Goal: Transaction & Acquisition: Purchase product/service

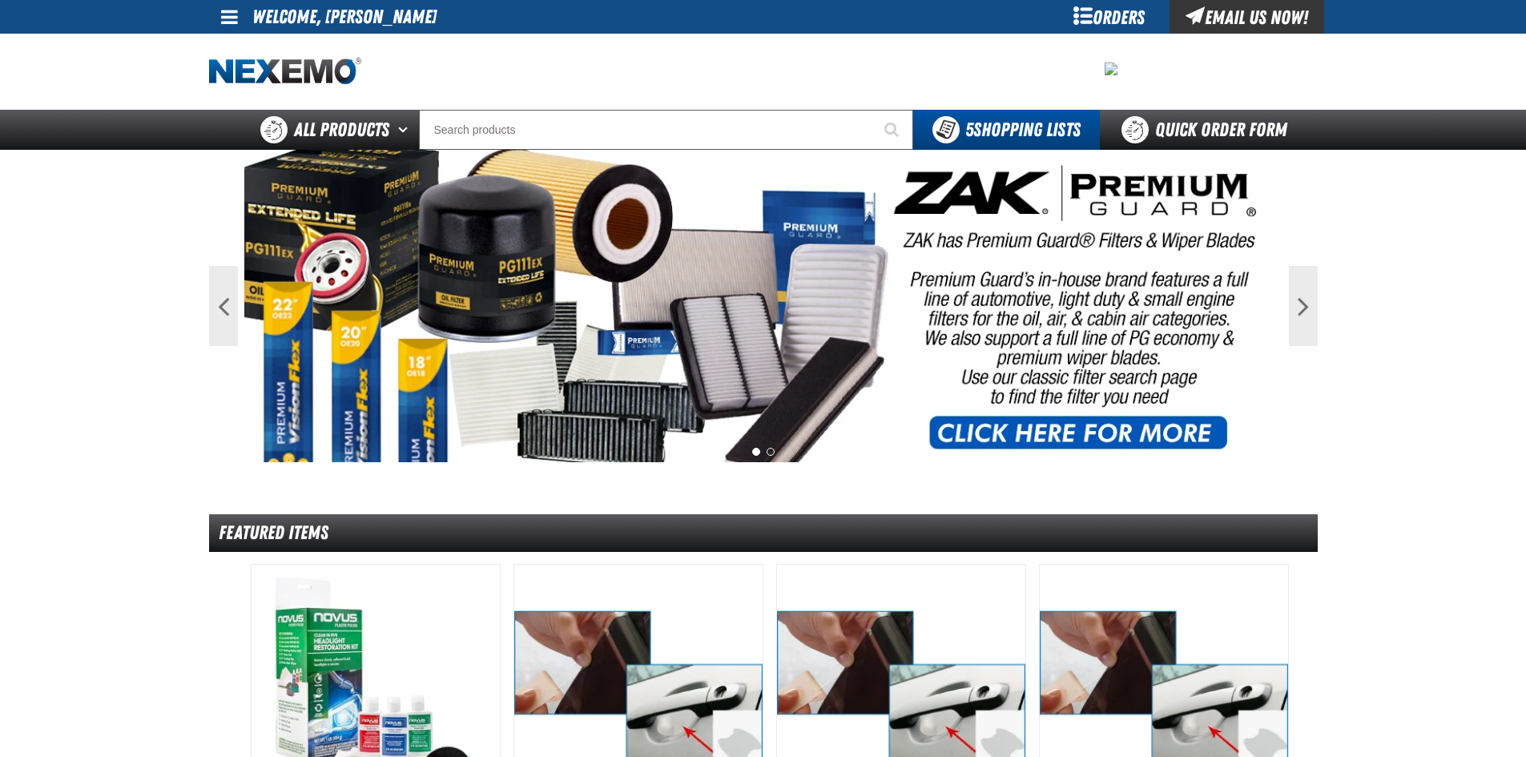
click at [1106, 10] on div "Orders" at bounding box center [1110, 17] width 120 height 34
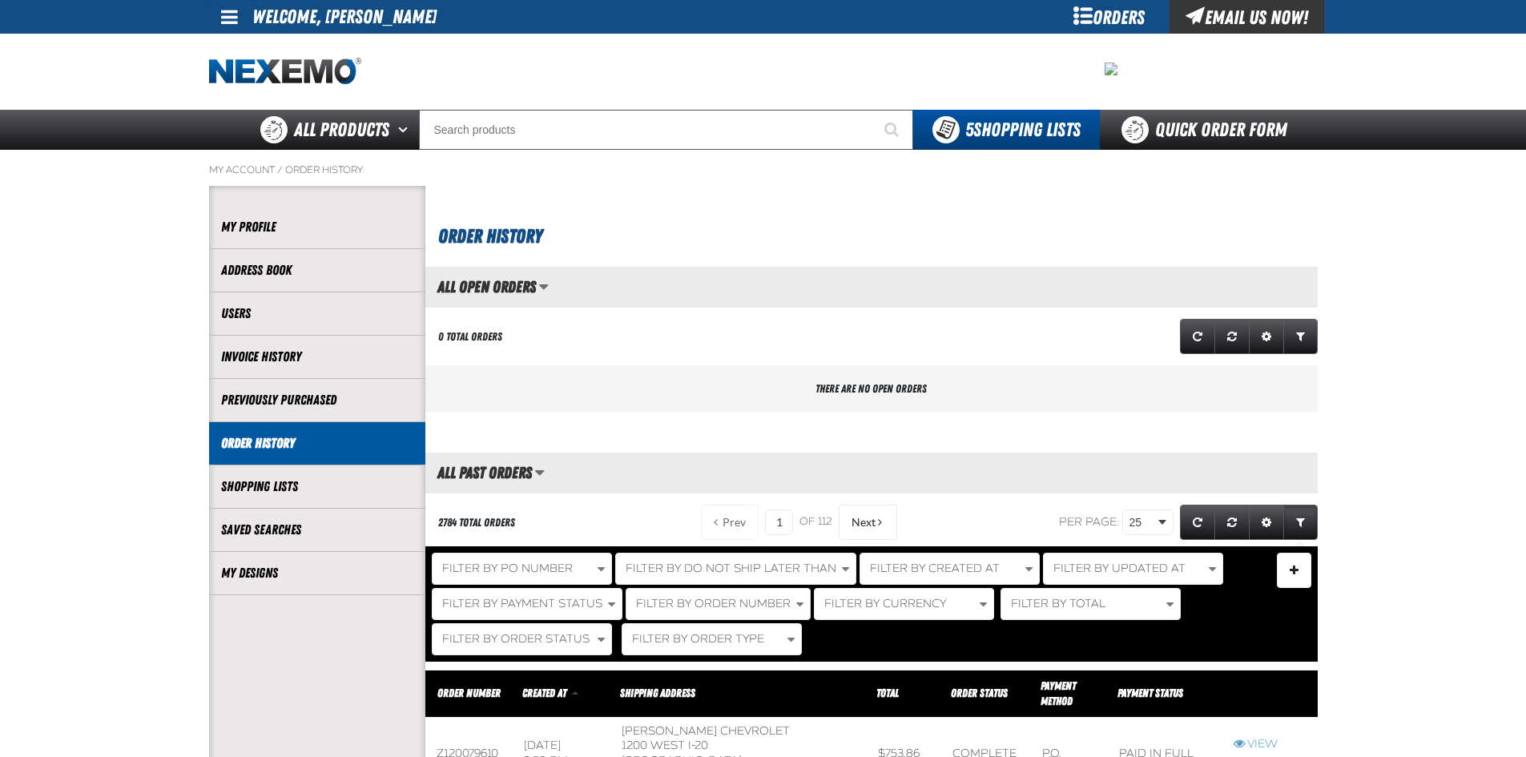
scroll to position [1, 1]
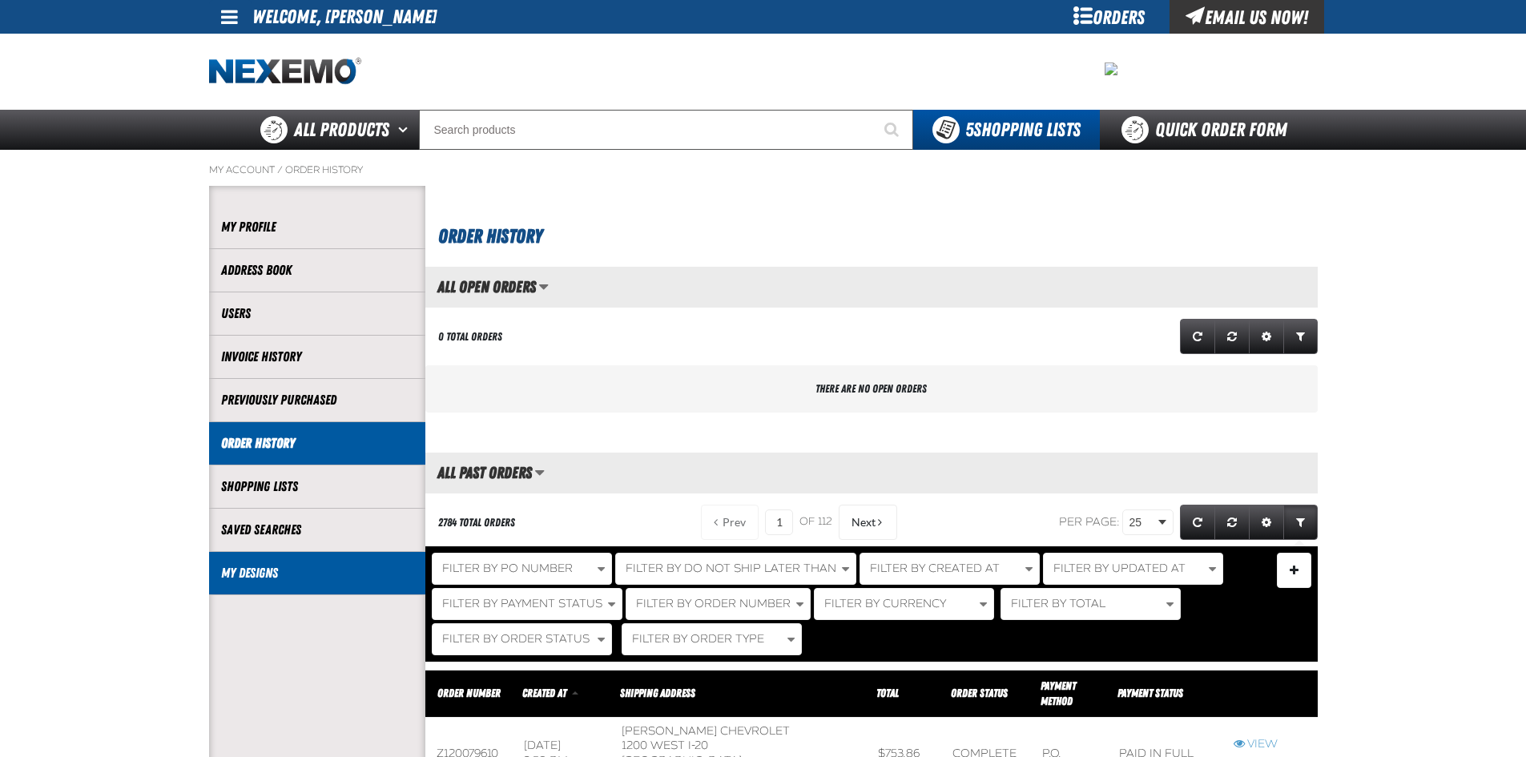
click at [311, 571] on link "My Designs" at bounding box center [317, 573] width 192 height 18
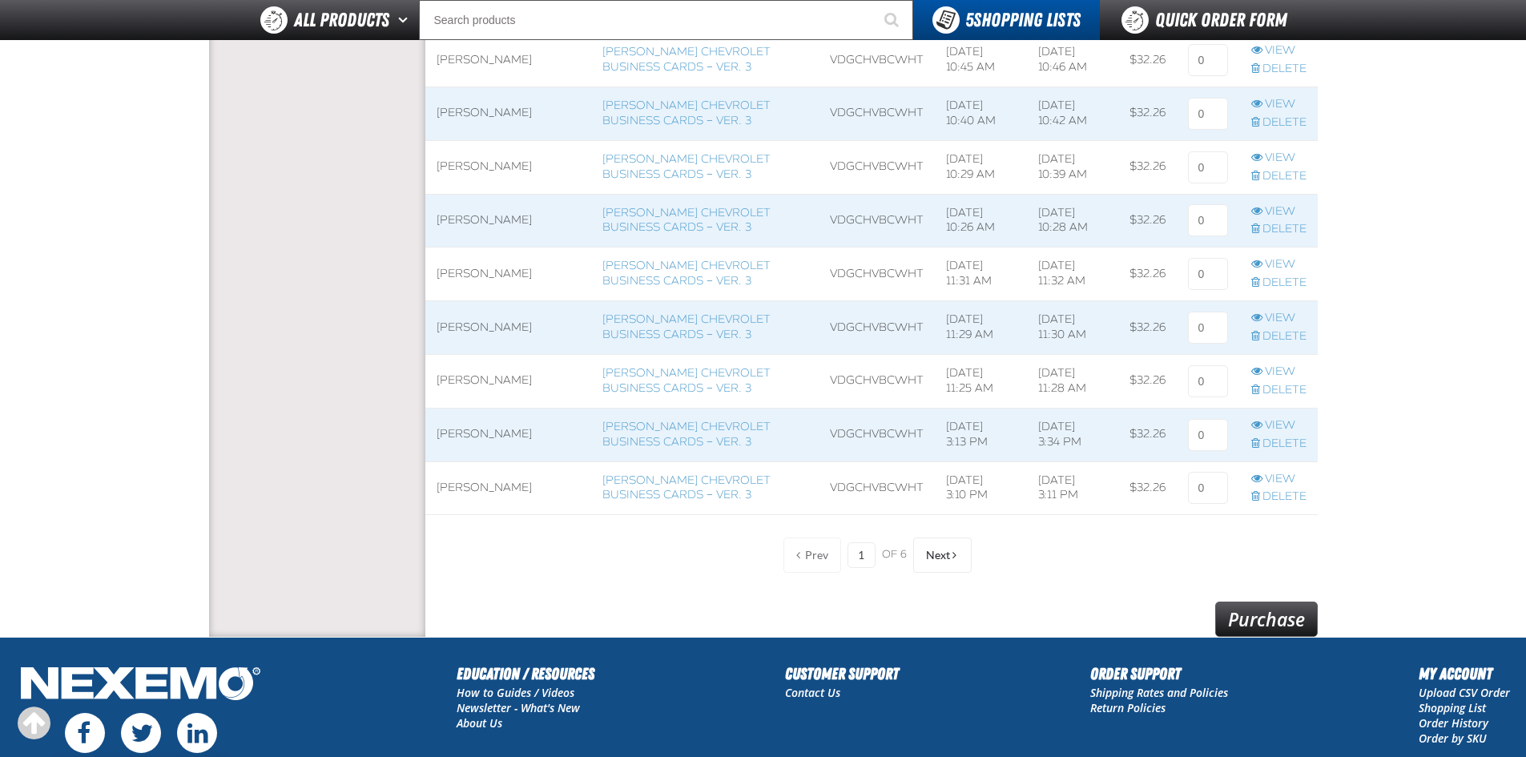
scroll to position [1384, 0]
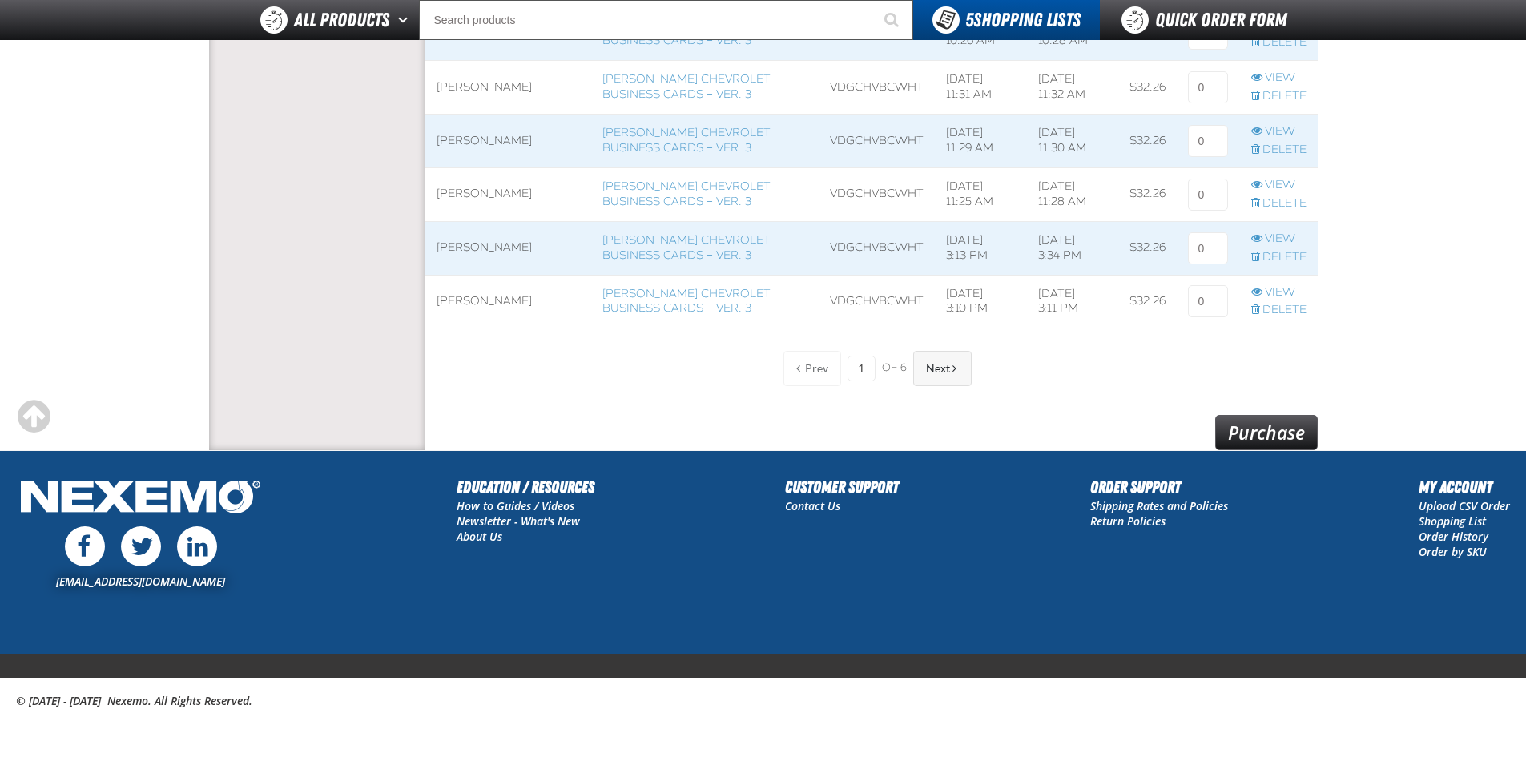
click at [931, 373] on span "Next" at bounding box center [938, 368] width 24 height 13
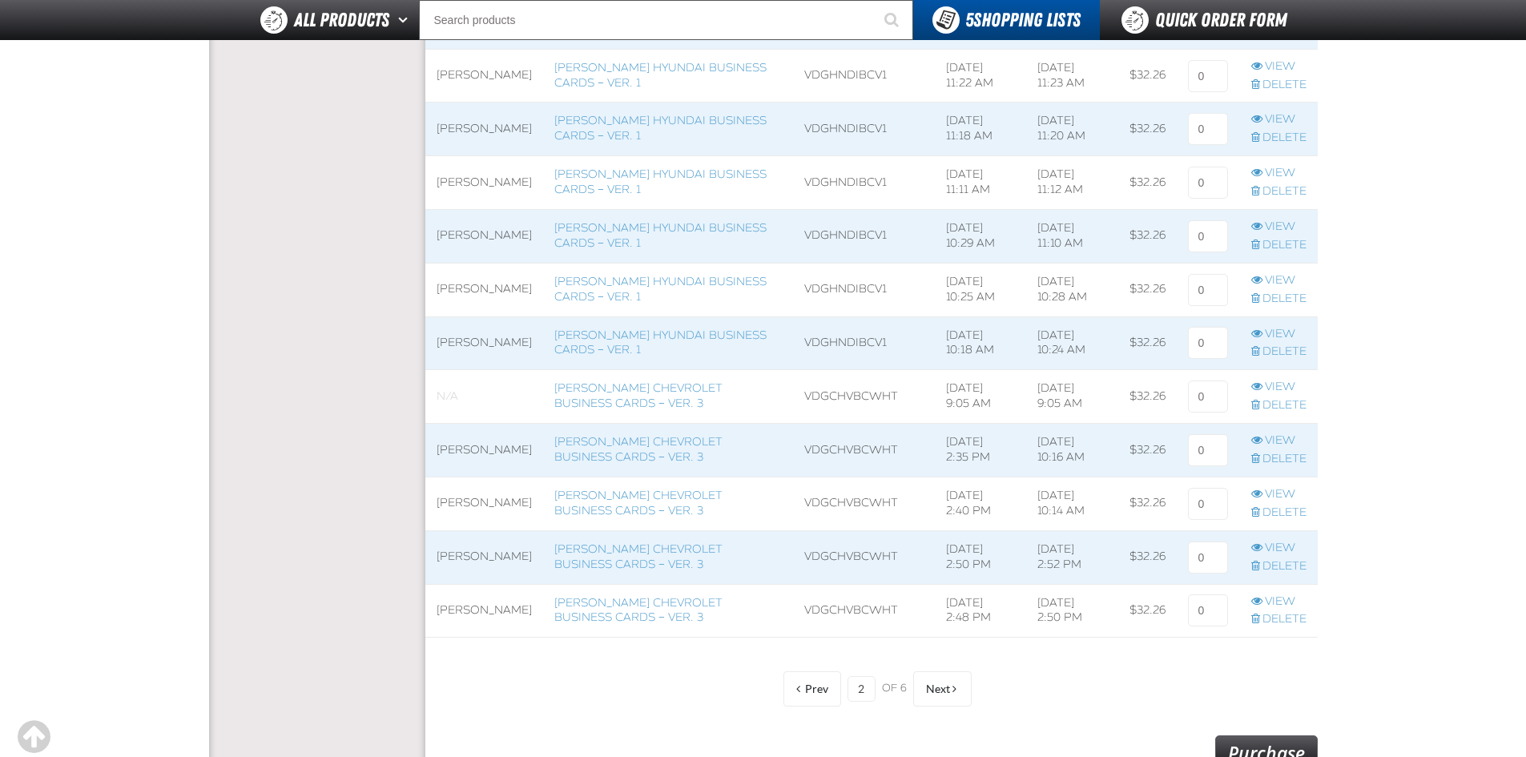
scroll to position [1064, 0]
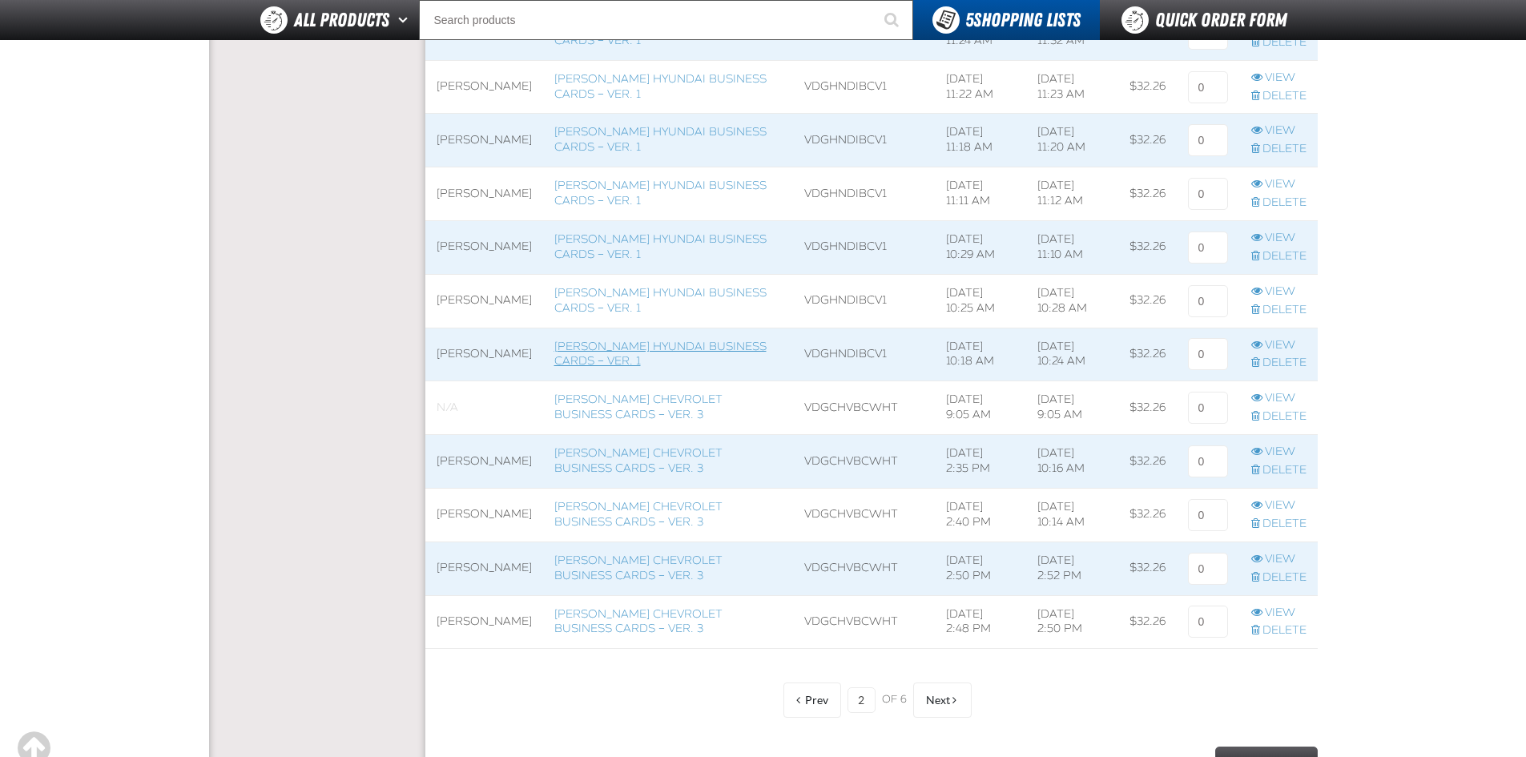
click at [659, 364] on span at bounding box center [668, 354] width 251 height 53
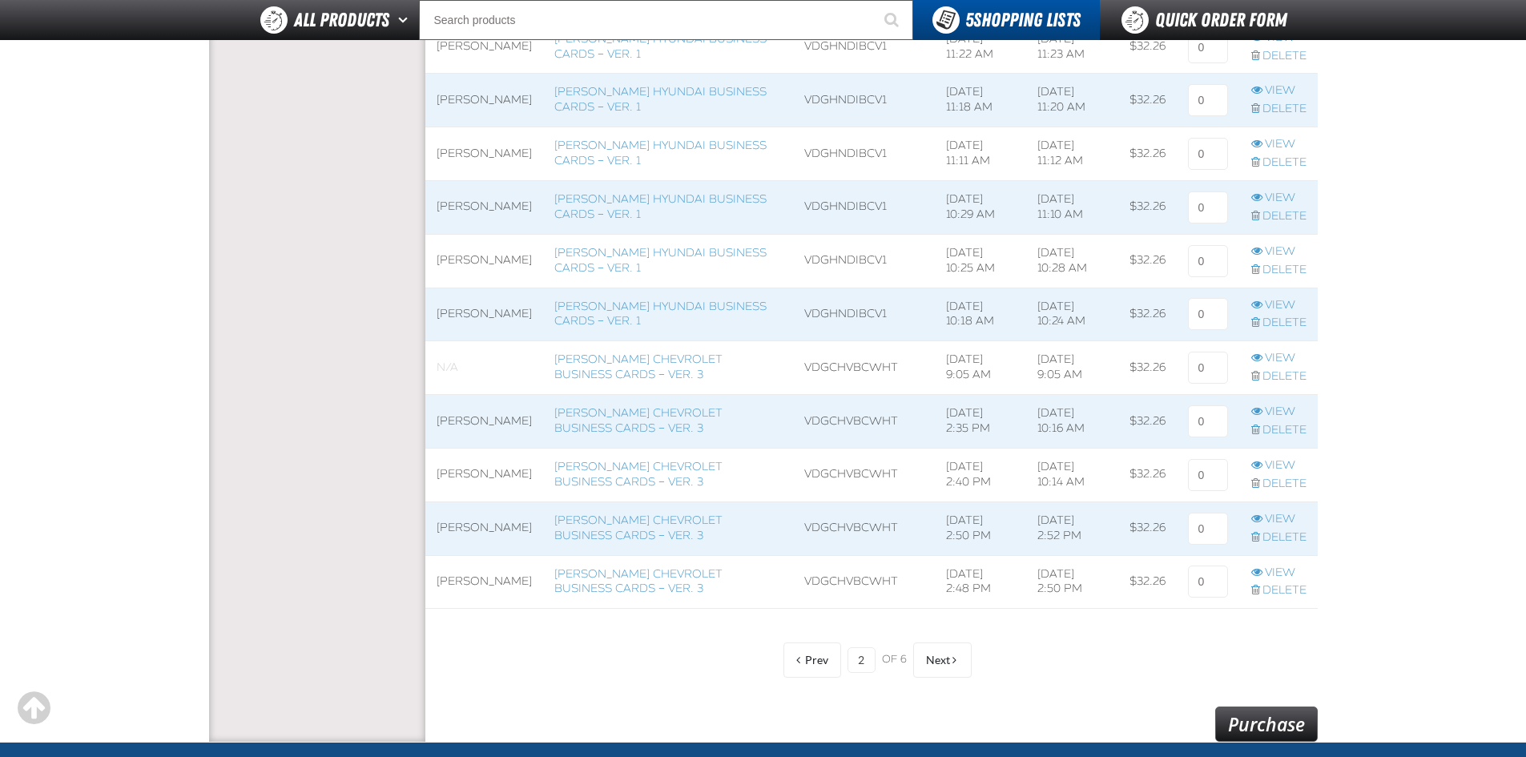
scroll to position [1064, 0]
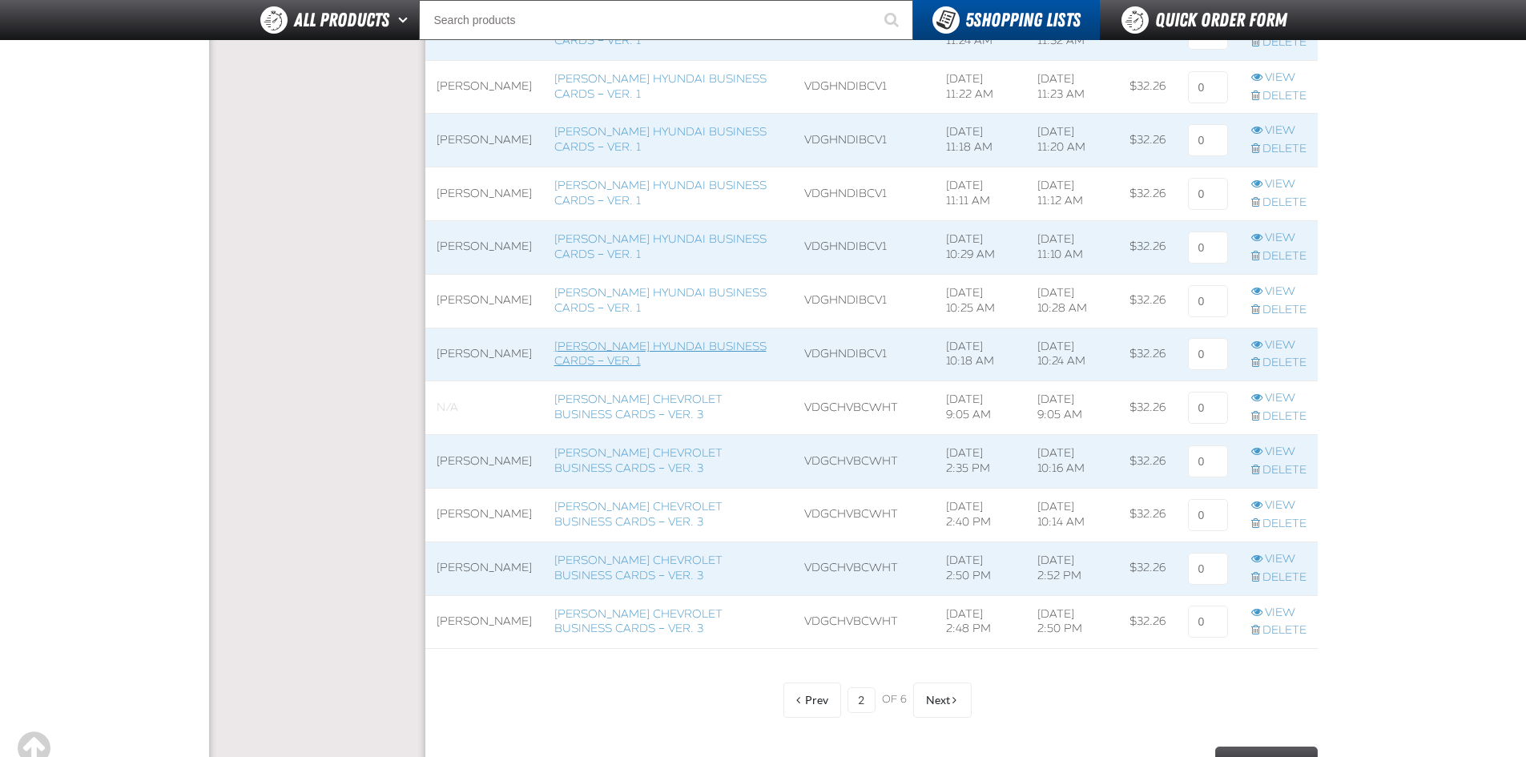
click at [659, 369] on link "Vandergriff Hyundai Business Cards – Ver. 1" at bounding box center [660, 354] width 212 height 29
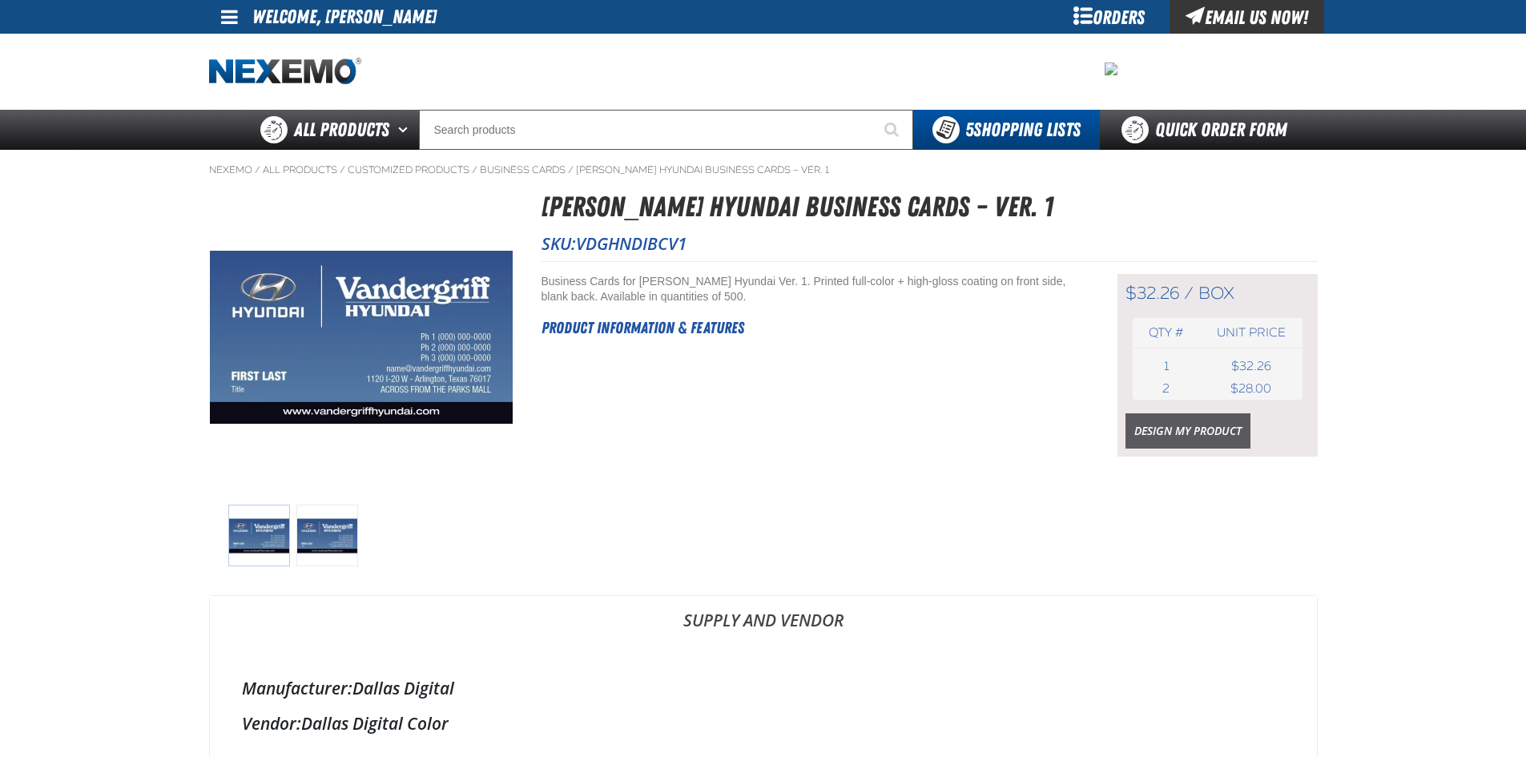
click at [1191, 432] on link "Design My Product" at bounding box center [1188, 430] width 125 height 35
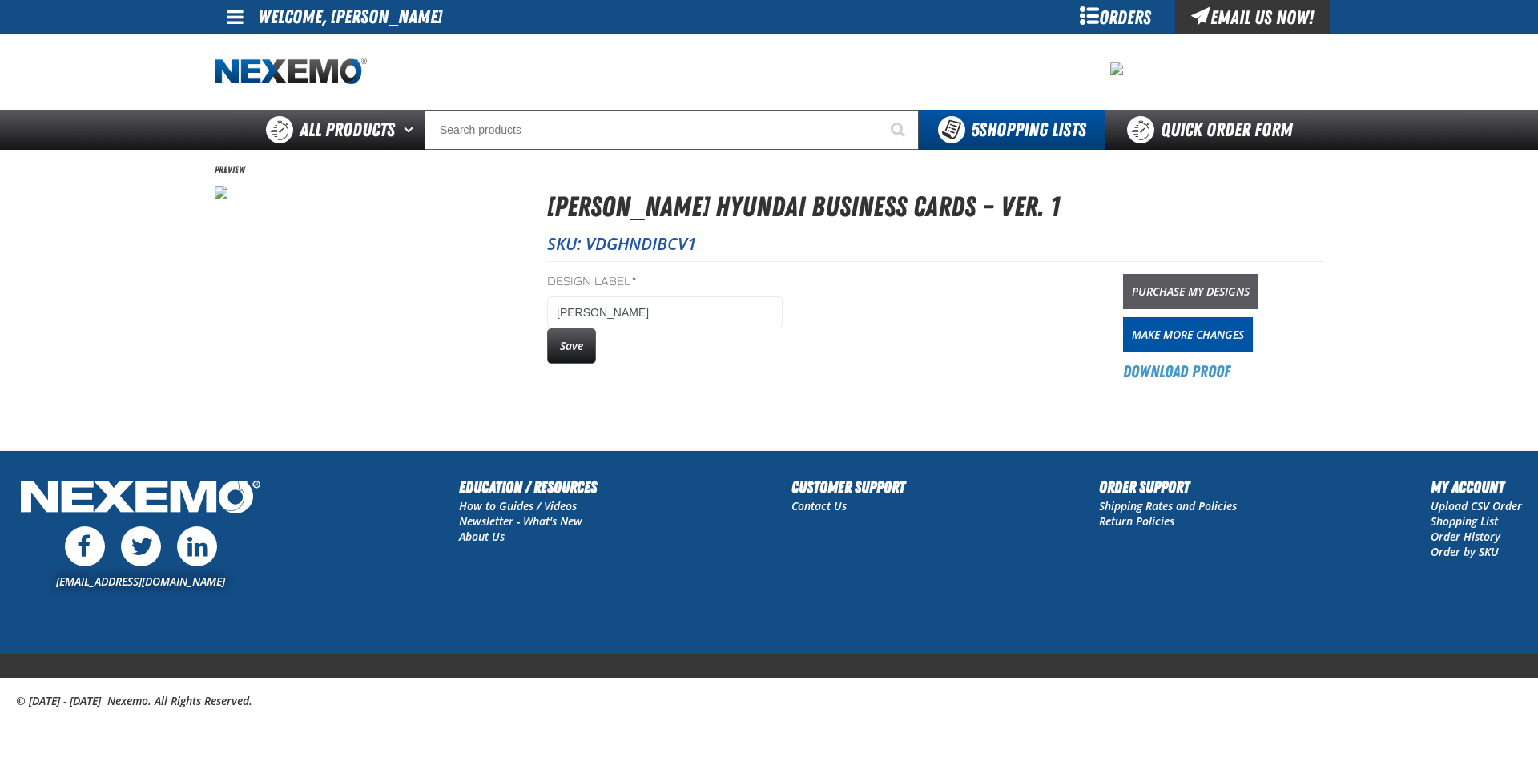
click at [1223, 295] on link "Purchase My Designs" at bounding box center [1190, 291] width 135 height 35
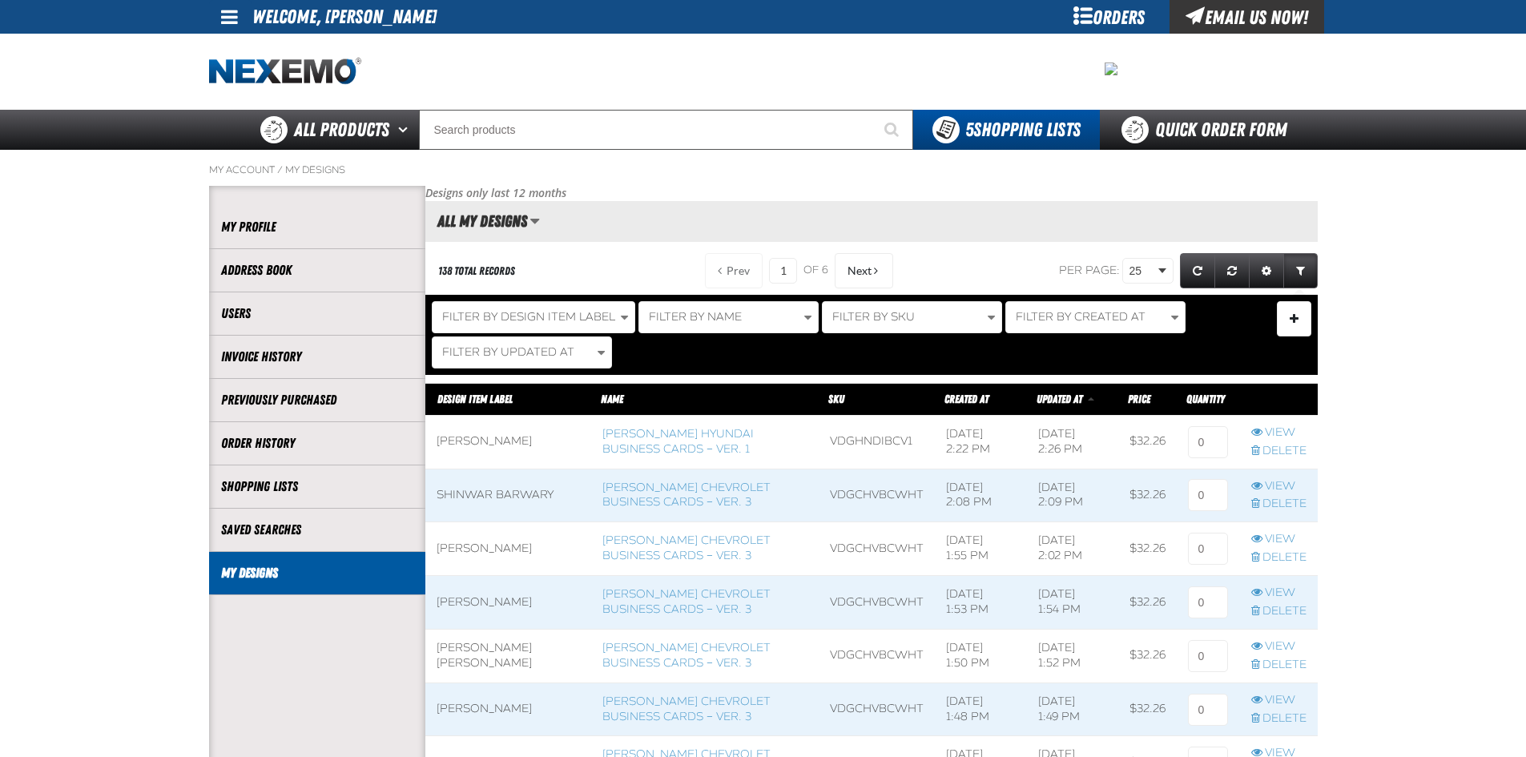
scroll to position [1, 1]
click at [1197, 444] on input at bounding box center [1208, 442] width 40 height 32
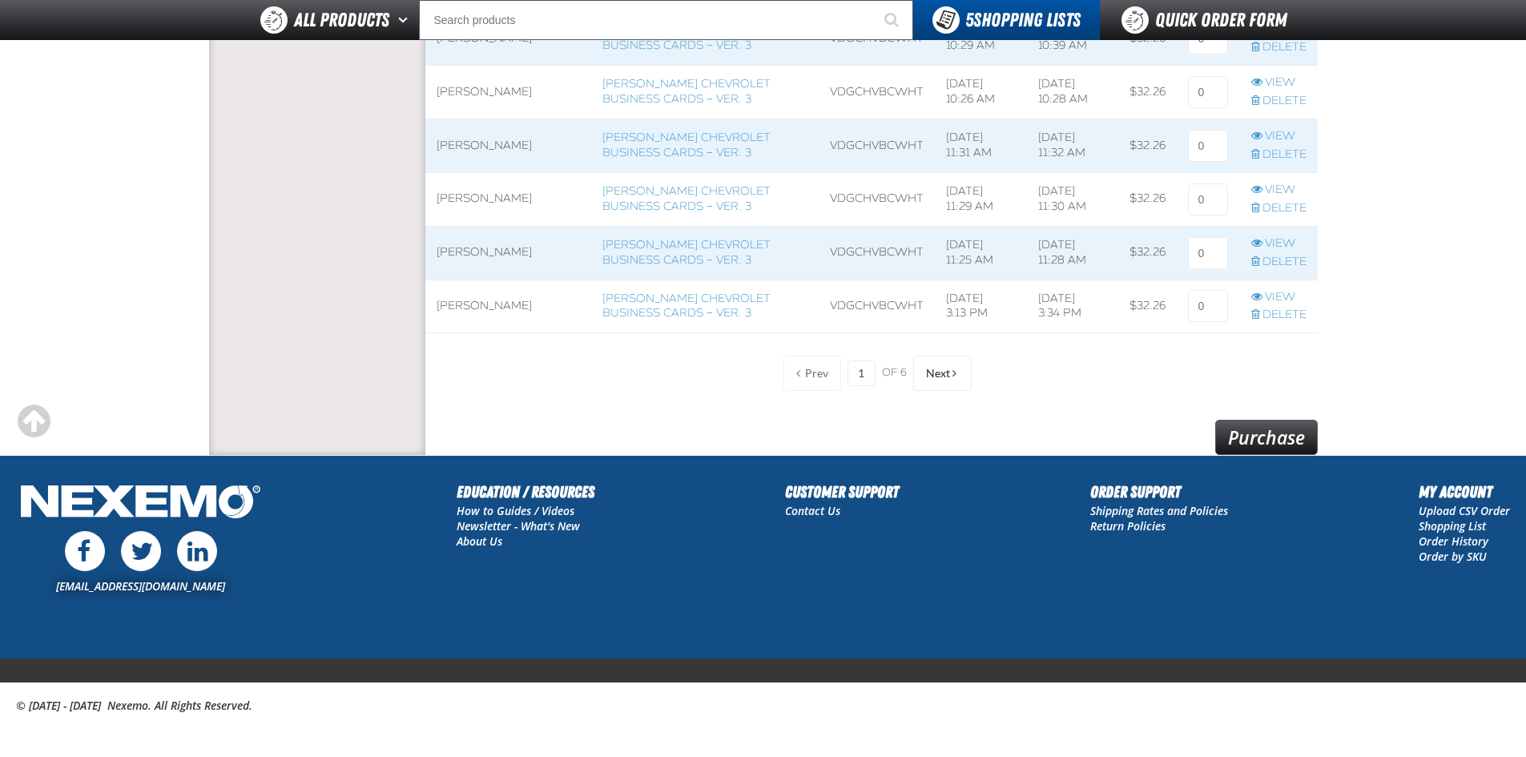
scroll to position [1384, 0]
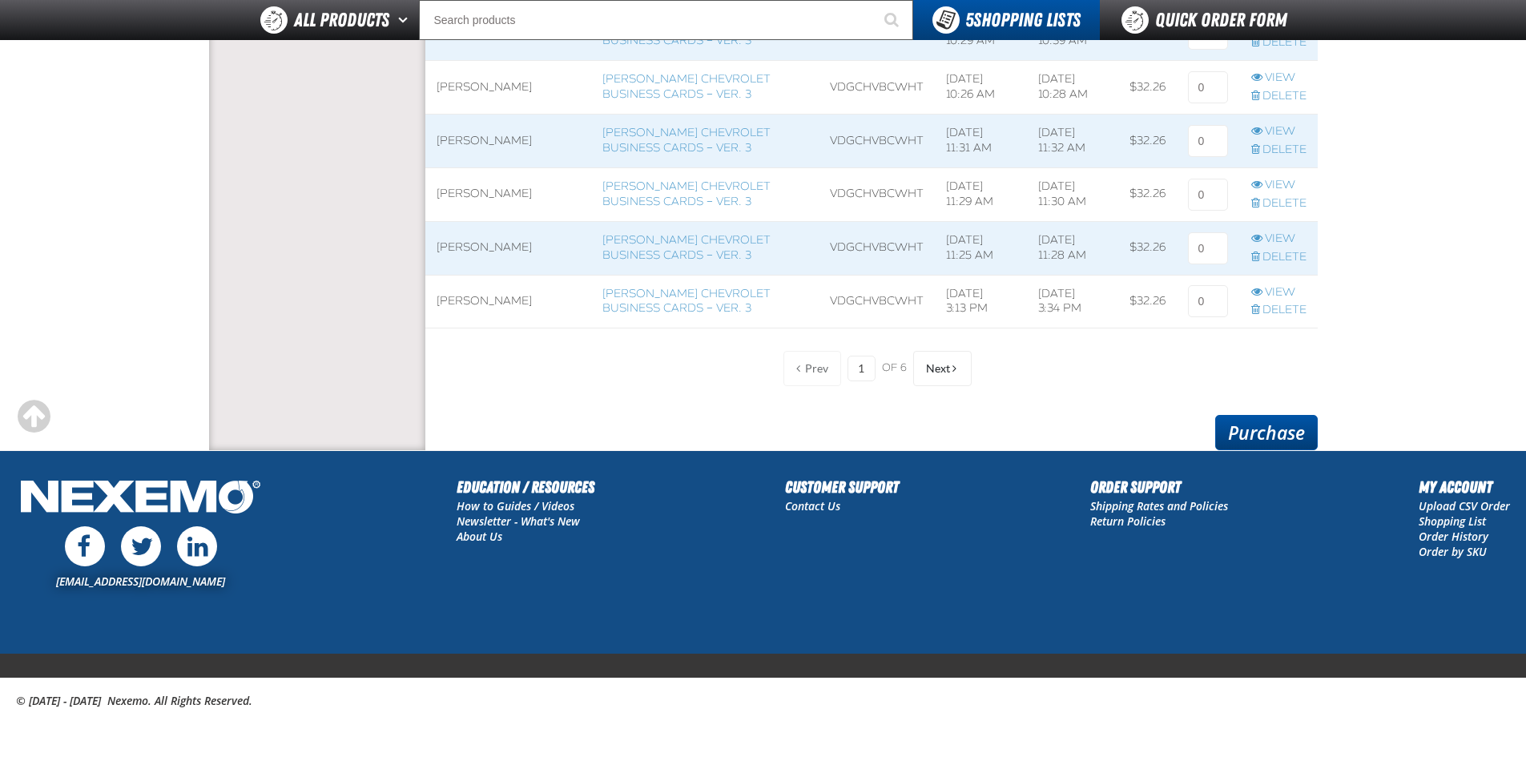
type input "1"
click at [1302, 430] on link "Purchase" at bounding box center [1266, 432] width 103 height 35
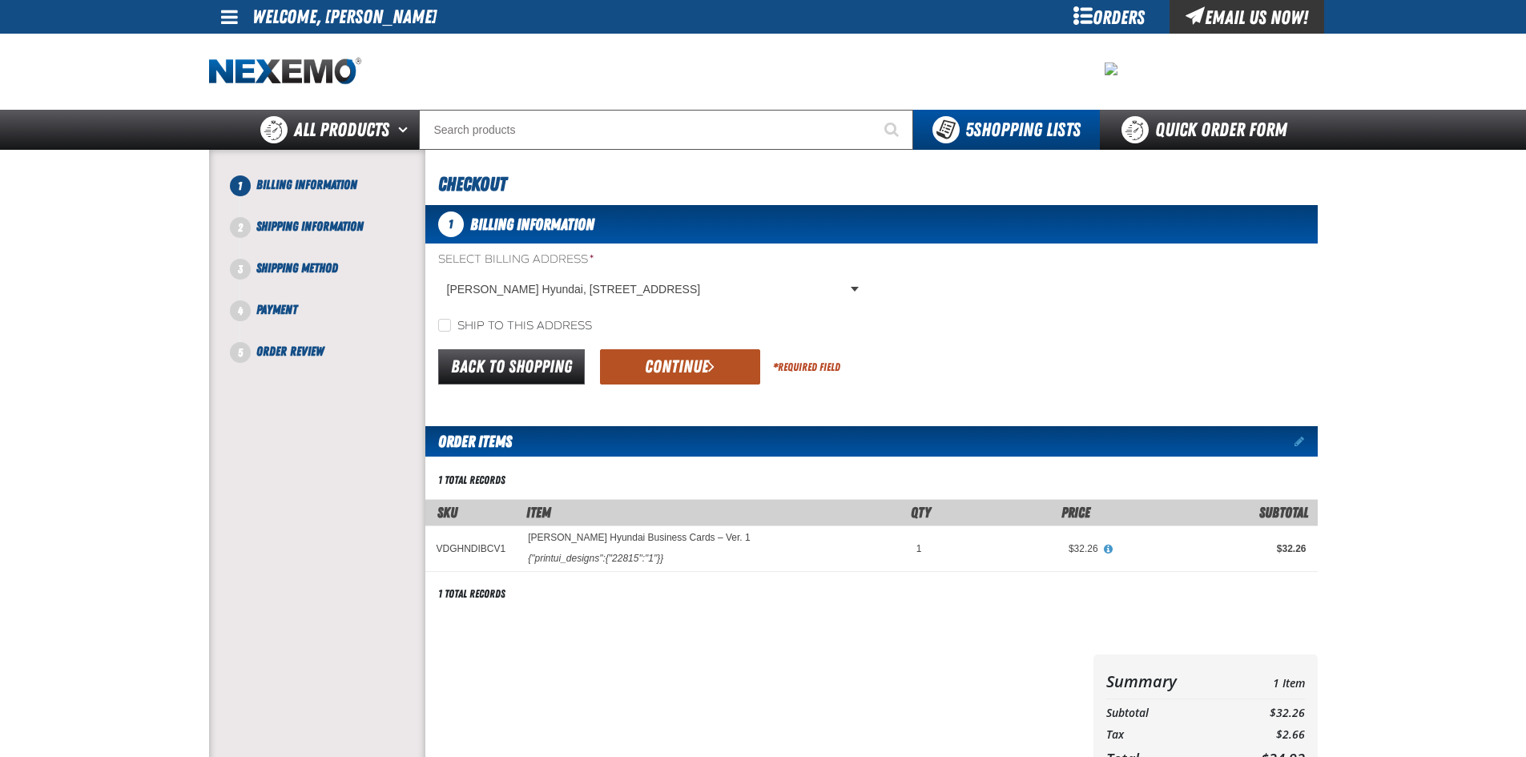
click at [669, 359] on button "Continue" at bounding box center [680, 366] width 160 height 35
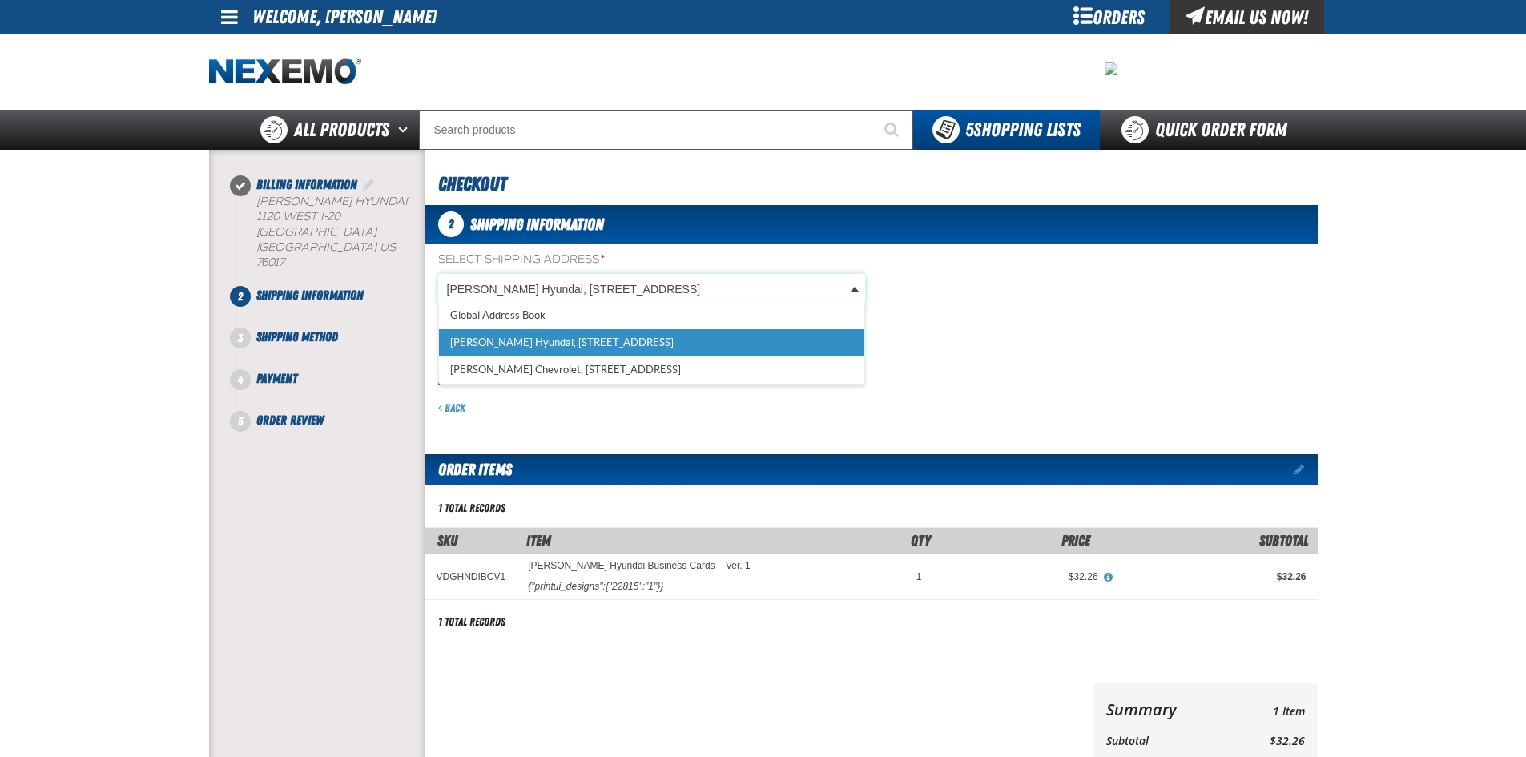
click at [641, 286] on body "Skip to Main Content Staging Site 5.1 Upgrade Site My Account My Account Suppor…" at bounding box center [763, 563] width 1526 height 1126
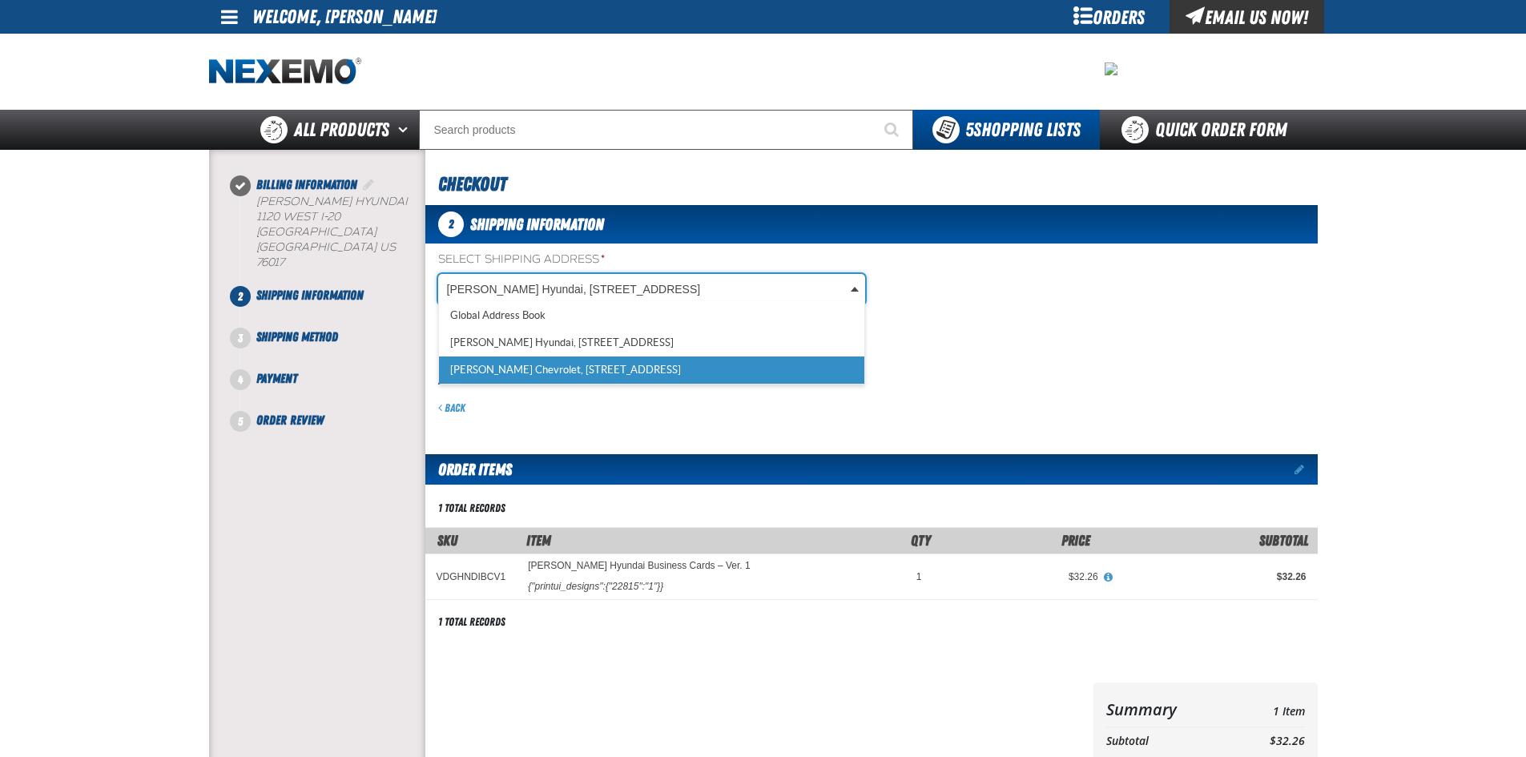
scroll to position [0, 7]
select select "a_257"
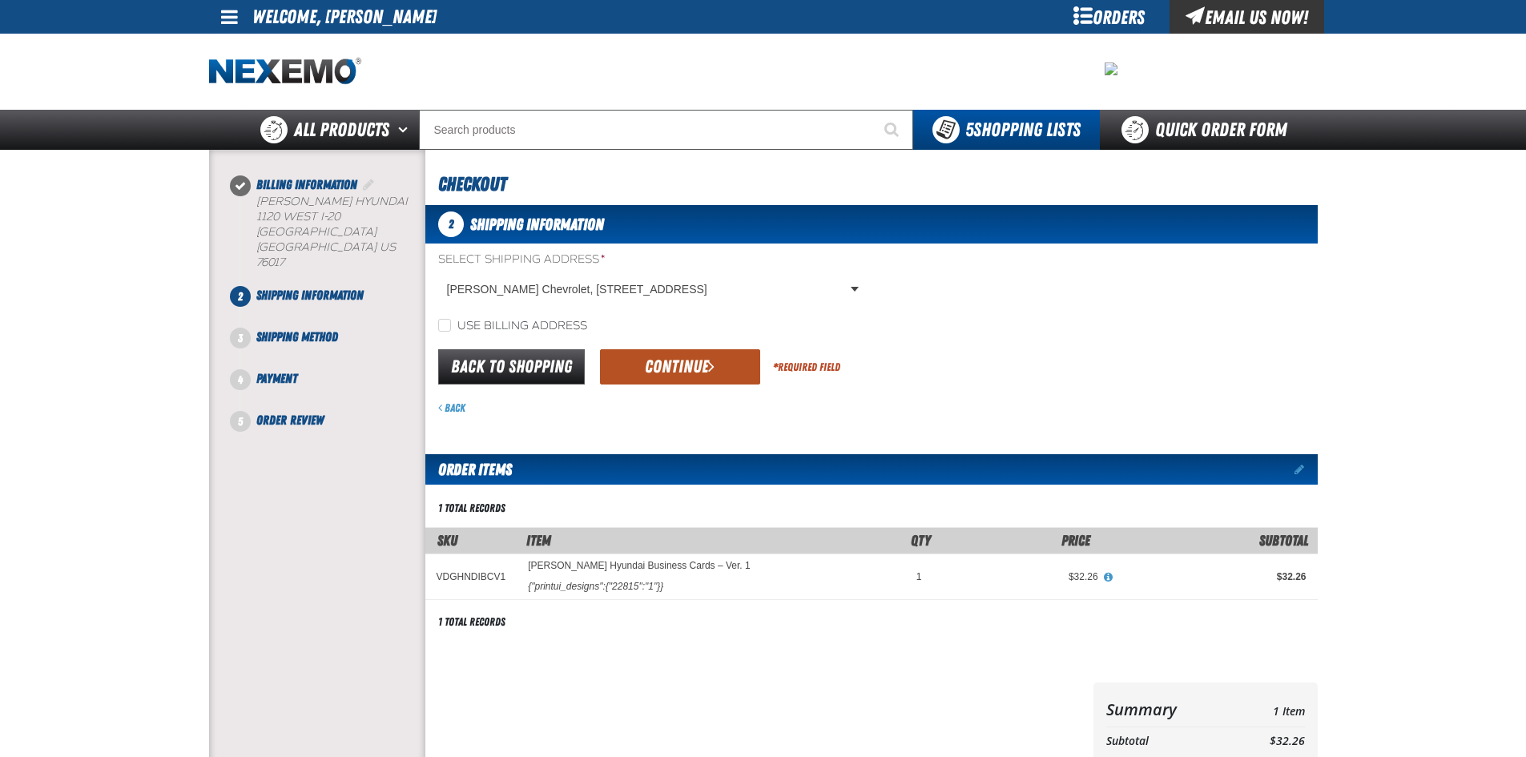
click at [660, 359] on button "Continue" at bounding box center [680, 366] width 160 height 35
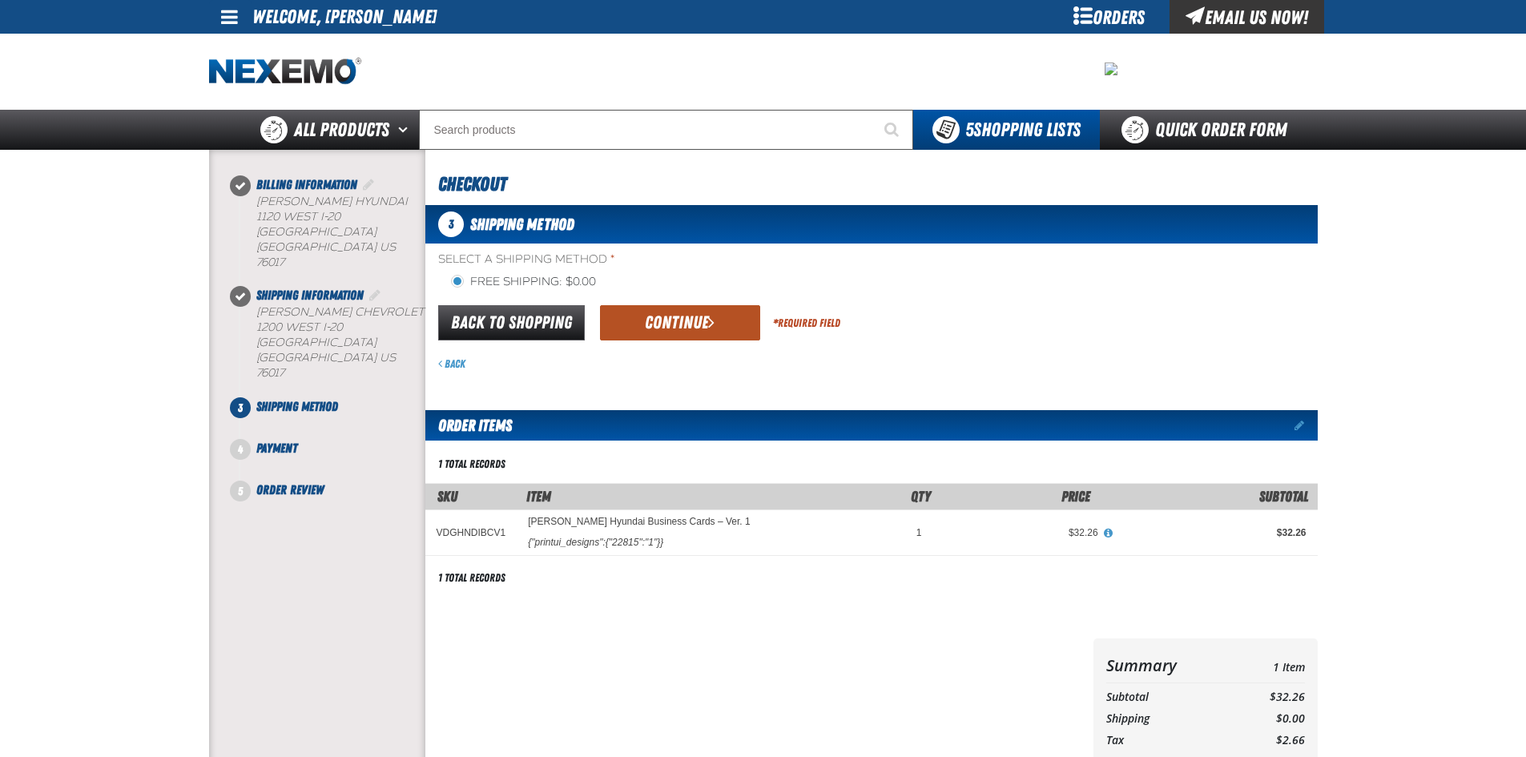
click at [657, 326] on button "Continue" at bounding box center [680, 322] width 160 height 35
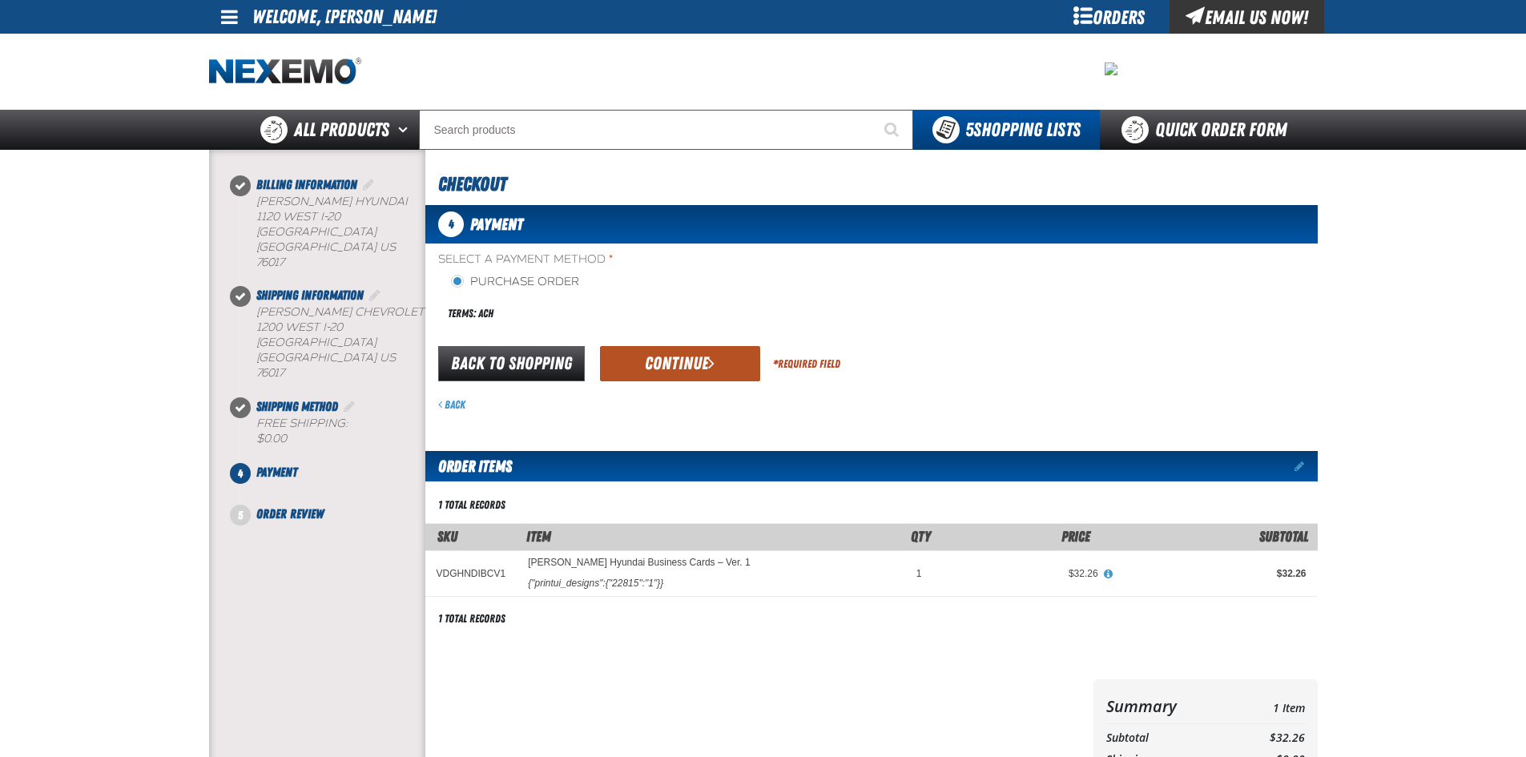
click at [648, 360] on button "Continue" at bounding box center [680, 363] width 160 height 35
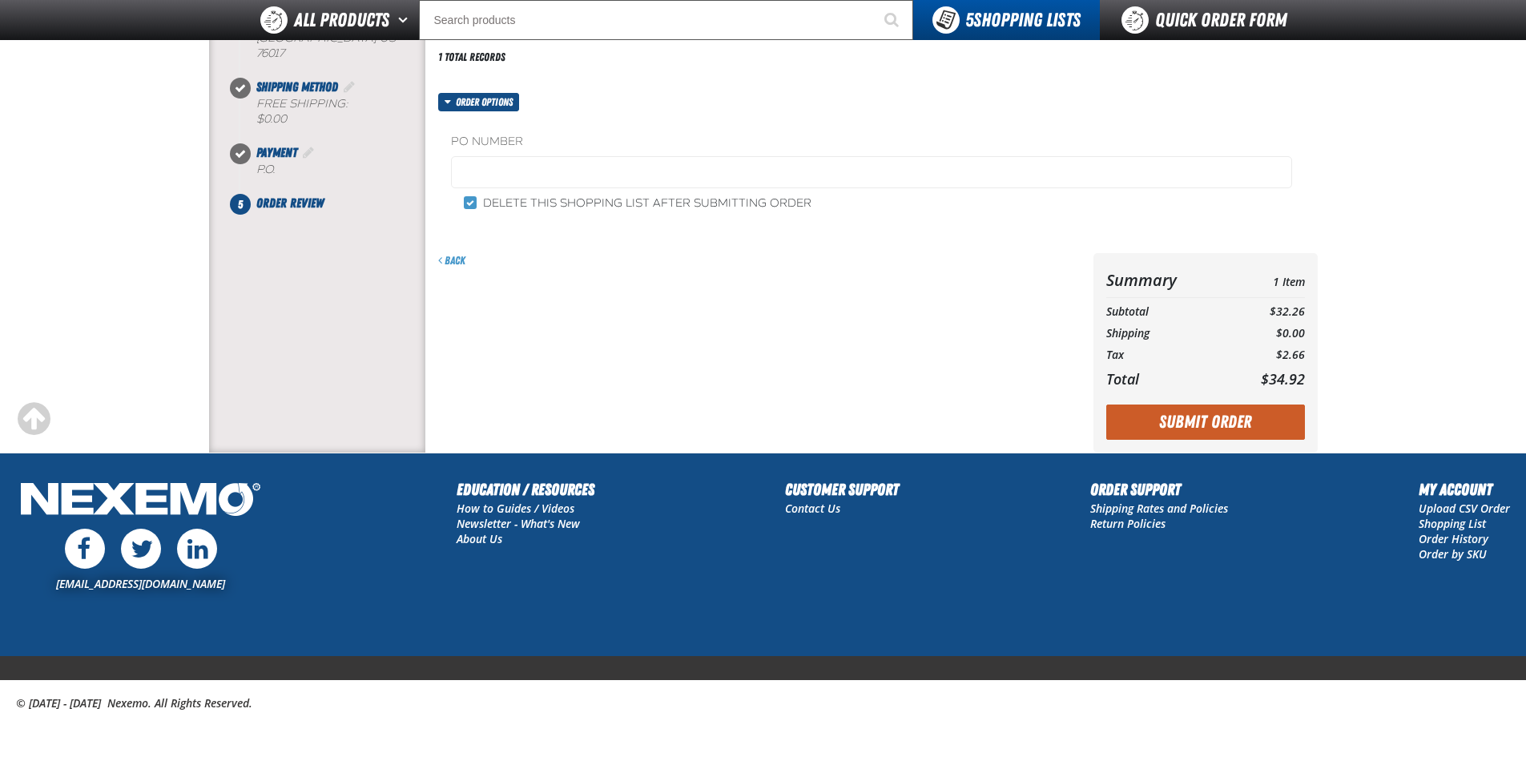
scroll to position [282, 0]
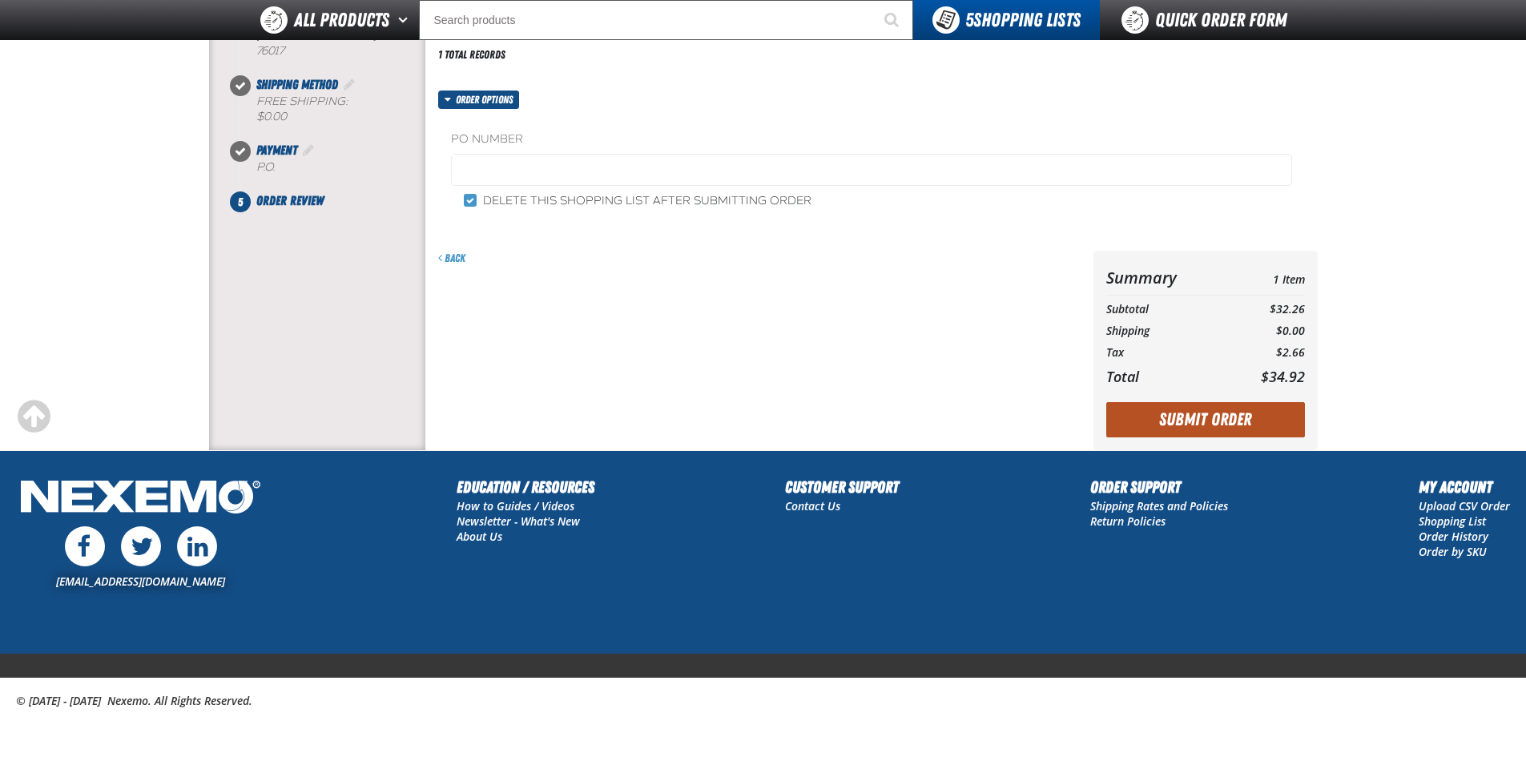
click at [1192, 421] on button "Submit Order" at bounding box center [1205, 419] width 199 height 35
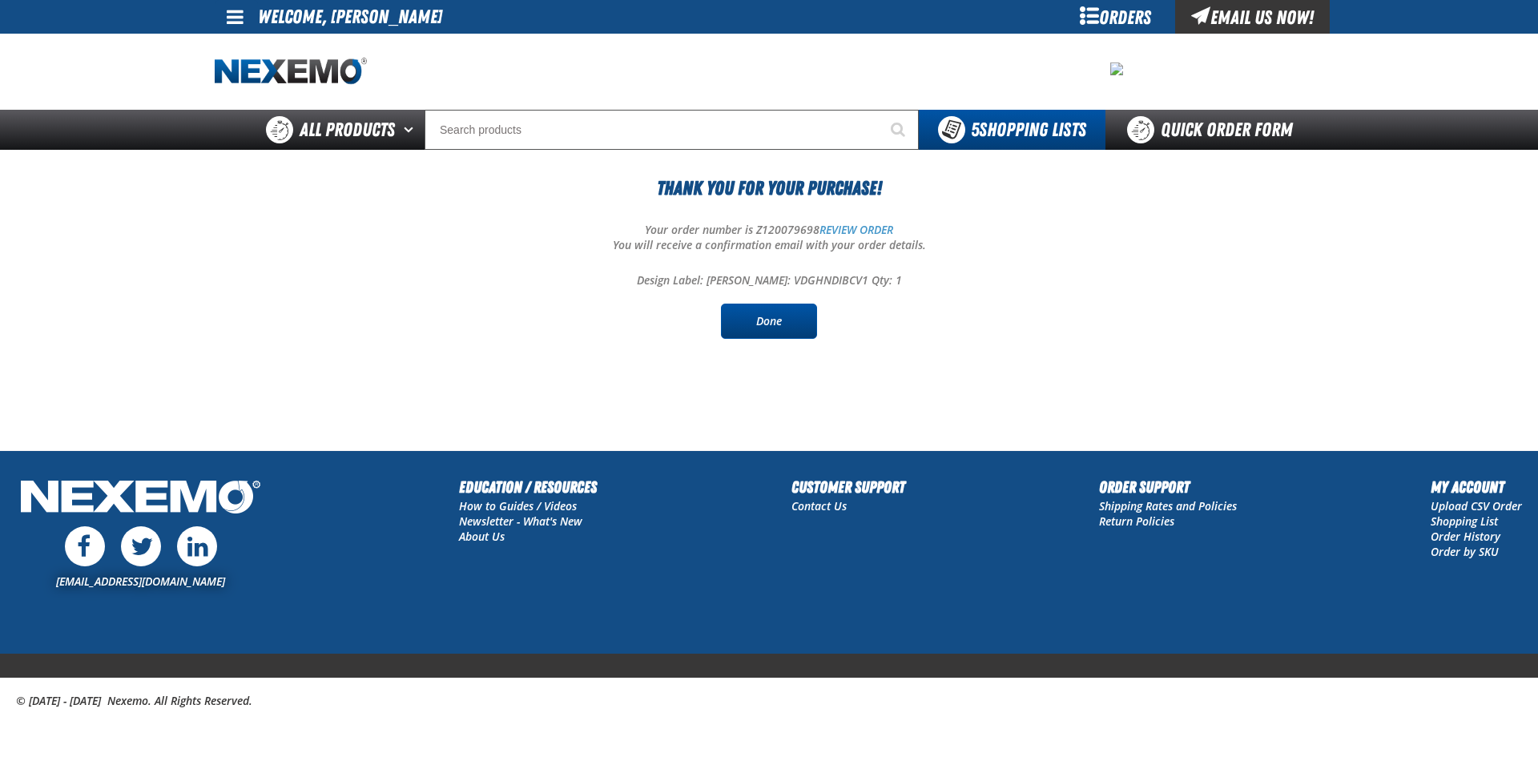
click at [762, 317] on link "Done" at bounding box center [769, 321] width 96 height 35
